Goal: Transaction & Acquisition: Purchase product/service

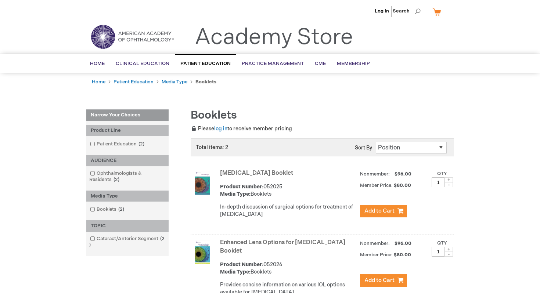
click at [246, 171] on link "[MEDICAL_DATA] Booklet" at bounding box center [256, 173] width 73 height 7
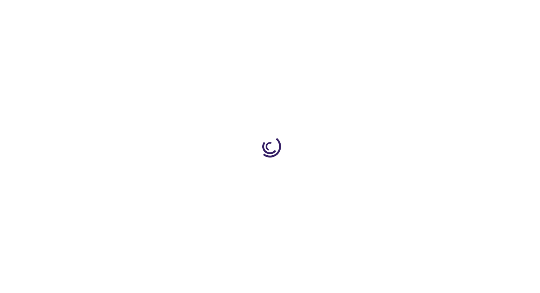
type input "1"
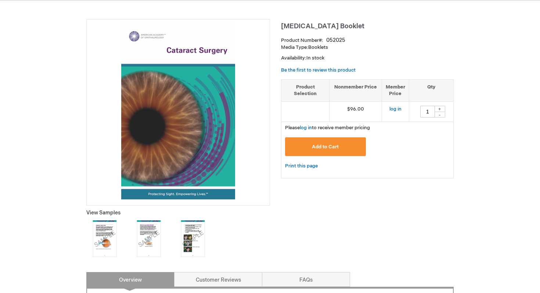
scroll to position [97, 0]
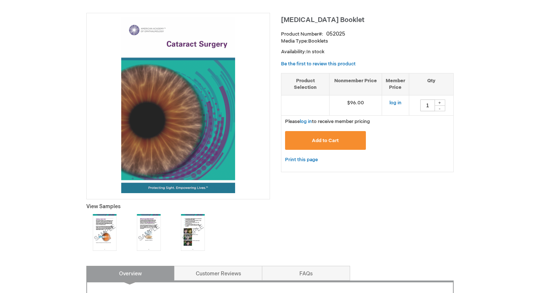
click at [107, 232] on img at bounding box center [104, 232] width 37 height 37
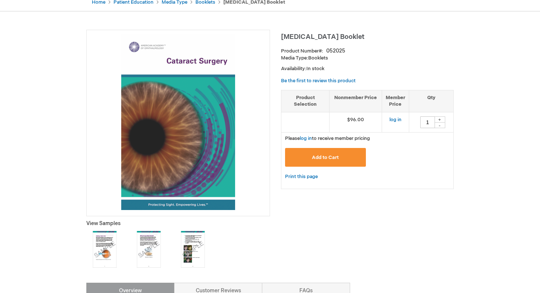
scroll to position [79, 0]
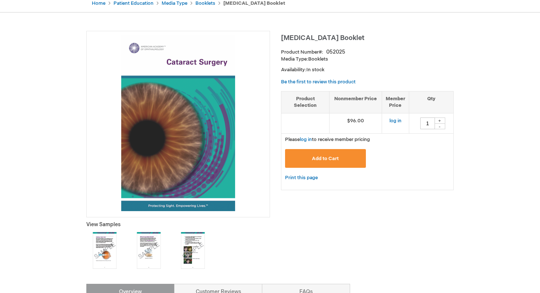
click at [190, 245] on img at bounding box center [193, 250] width 37 height 37
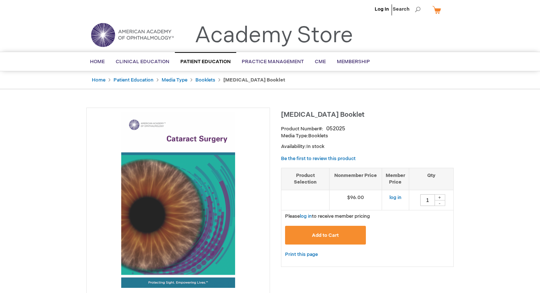
scroll to position [0, 0]
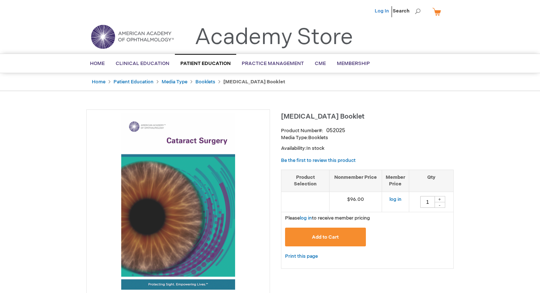
click at [381, 12] on link "Log In" at bounding box center [382, 11] width 14 height 6
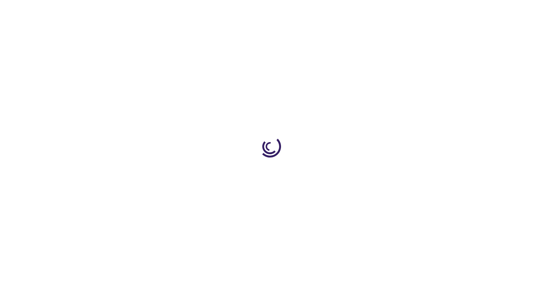
type input "1"
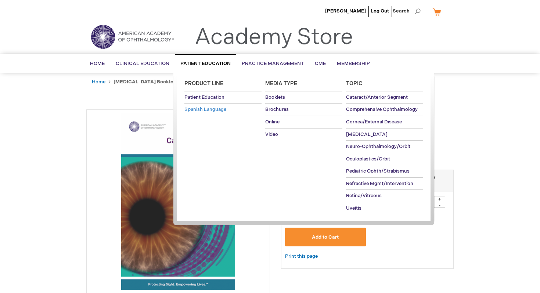
click at [200, 111] on span "Spanish Language" at bounding box center [206, 110] width 42 height 6
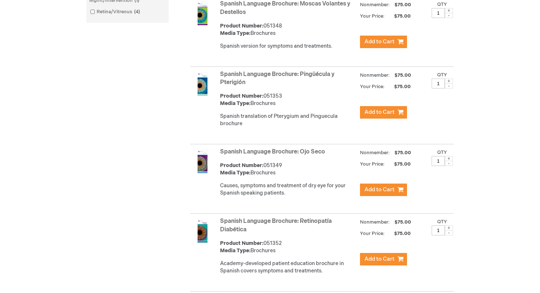
scroll to position [371, 0]
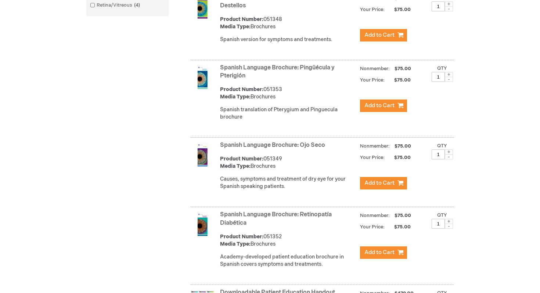
click at [253, 144] on link "Spanish Language Brochure: Ojo Seco" at bounding box center [272, 145] width 105 height 7
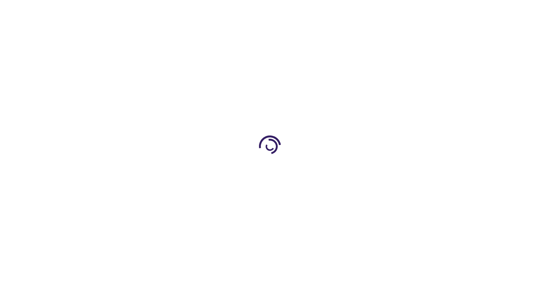
type input "1"
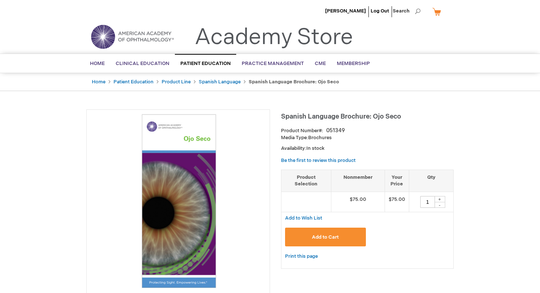
click at [324, 240] on span "Add to Cart" at bounding box center [325, 238] width 27 height 6
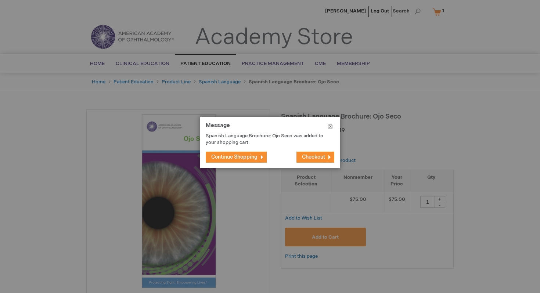
click at [331, 126] on button "Close" at bounding box center [330, 128] width 19 height 22
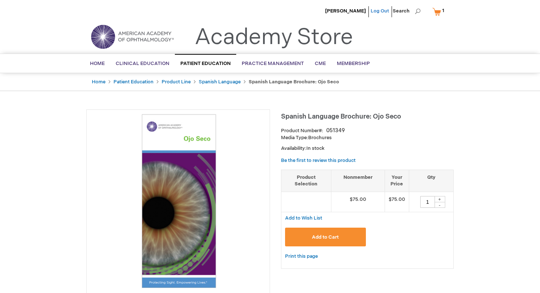
click at [380, 12] on link "Log Out" at bounding box center [380, 11] width 18 height 6
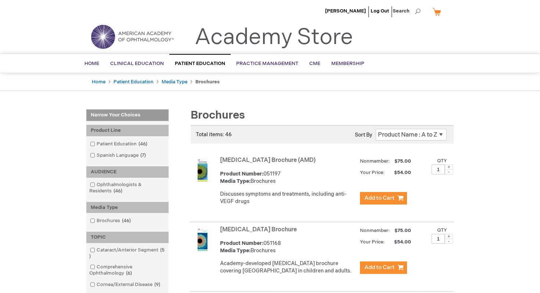
scroll to position [22, 0]
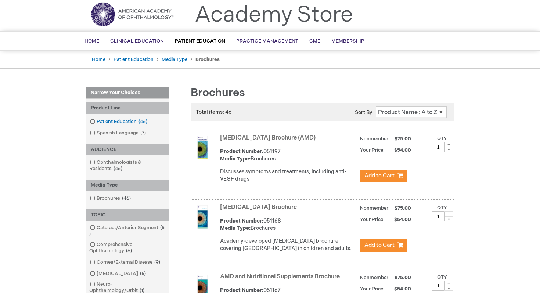
click at [97, 122] on span at bounding box center [97, 122] width 0 height 6
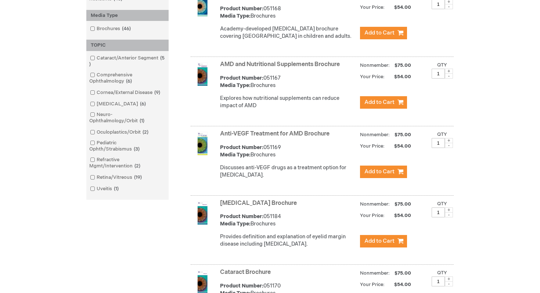
scroll to position [235, 0]
click at [264, 68] on link "AMD and Nutritional Supplements Brochure" at bounding box center [280, 64] width 120 height 7
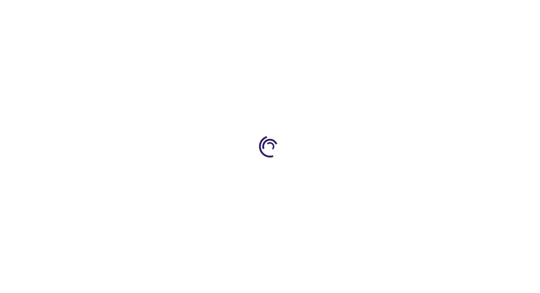
type input "1"
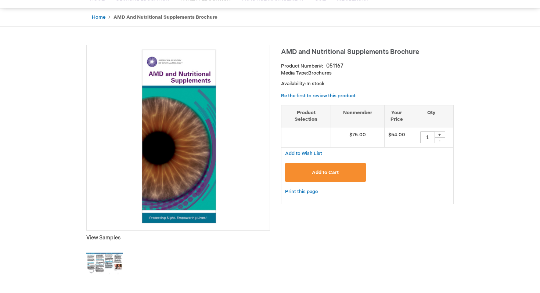
scroll to position [103, 0]
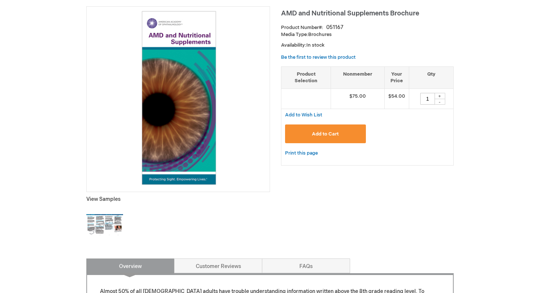
click at [110, 225] on img at bounding box center [104, 225] width 37 height 37
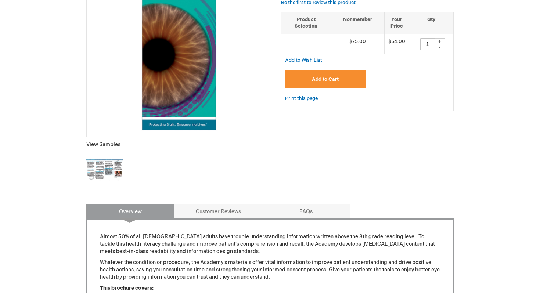
scroll to position [0, 0]
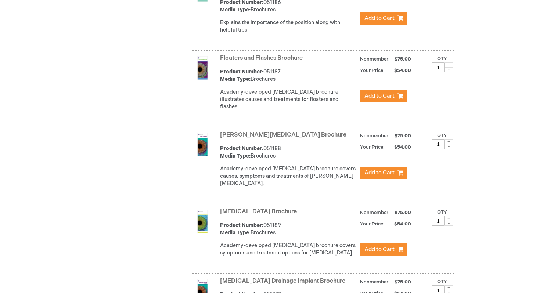
scroll to position [1166, 0]
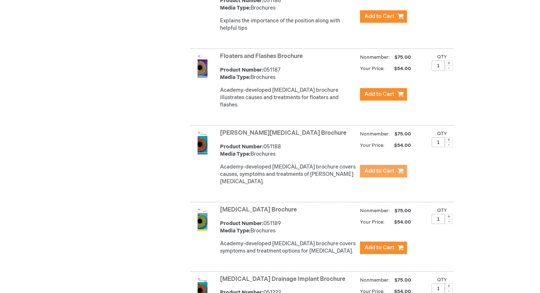
click at [383, 173] on span "Add to Cart" at bounding box center [380, 171] width 30 height 7
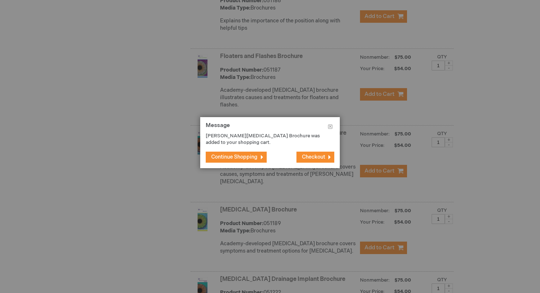
click at [244, 153] on button "Continue Shopping" at bounding box center [236, 157] width 61 height 11
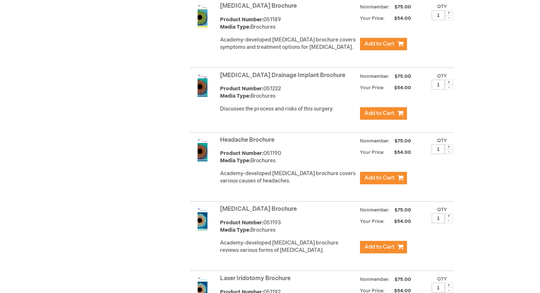
scroll to position [1376, 0]
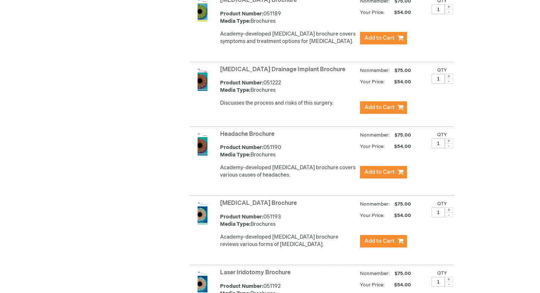
click at [288, 66] on link "Glaucoma Drainage Implant Brochure" at bounding box center [282, 69] width 125 height 7
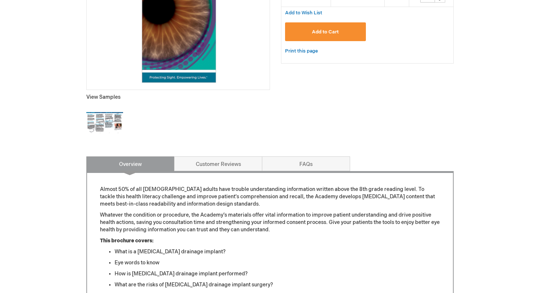
scroll to position [206, 0]
click at [112, 122] on img at bounding box center [104, 122] width 37 height 37
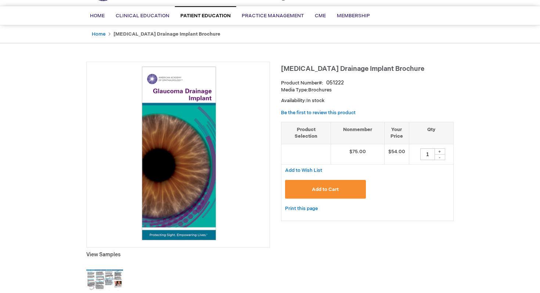
scroll to position [0, 0]
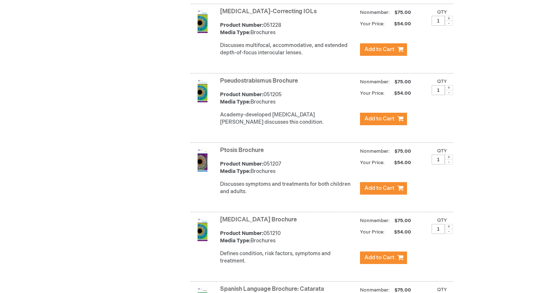
scroll to position [2187, 0]
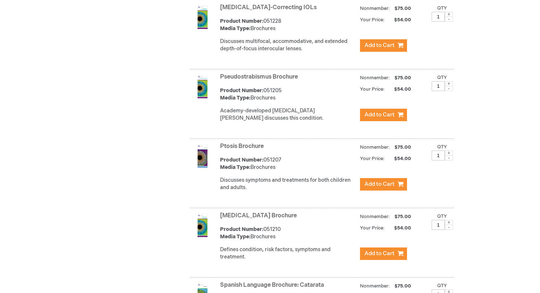
click at [235, 143] on link "Ptosis Brochure" at bounding box center [242, 146] width 44 height 7
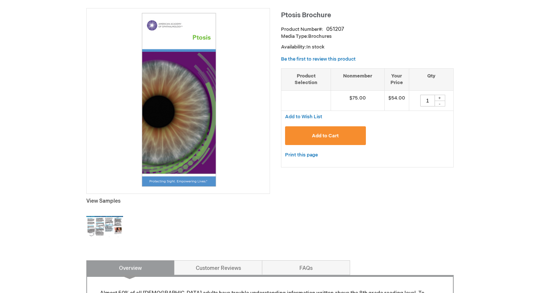
scroll to position [121, 0]
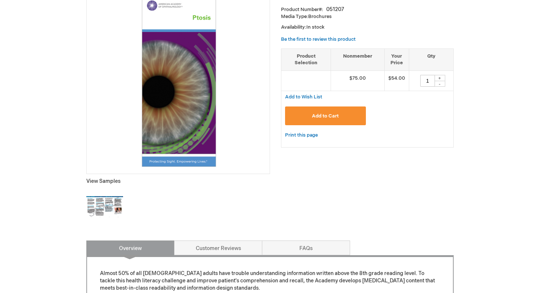
click at [104, 213] on img at bounding box center [104, 207] width 37 height 37
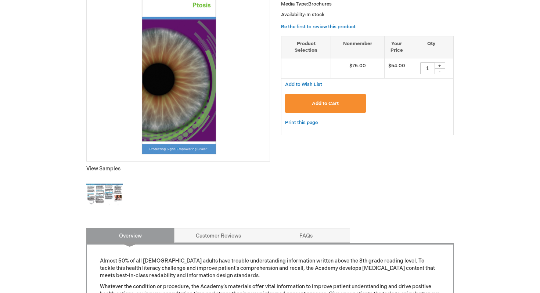
scroll to position [136, 0]
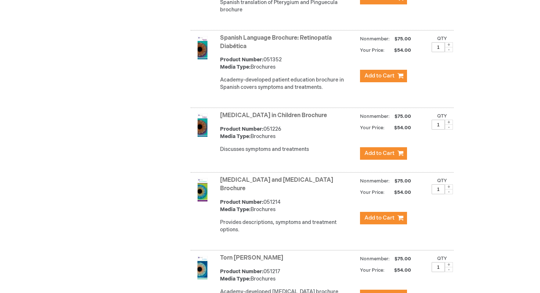
scroll to position [2859, 0]
click at [243, 112] on link "[MEDICAL_DATA] in Children Brochure" at bounding box center [273, 115] width 107 height 7
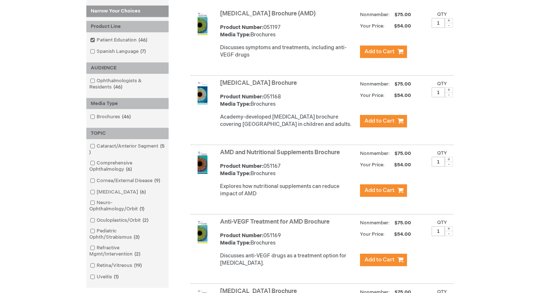
scroll to position [146, 0]
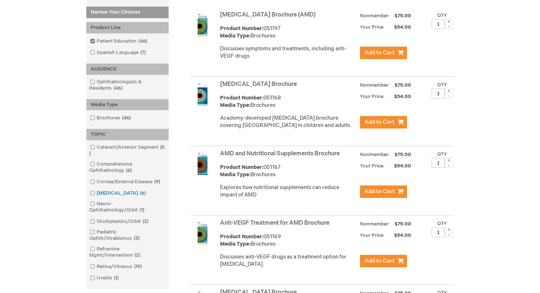
click at [108, 194] on link "Glaucoma 6 items" at bounding box center [118, 193] width 61 height 7
